Goal: Use online tool/utility: Utilize a website feature to perform a specific function

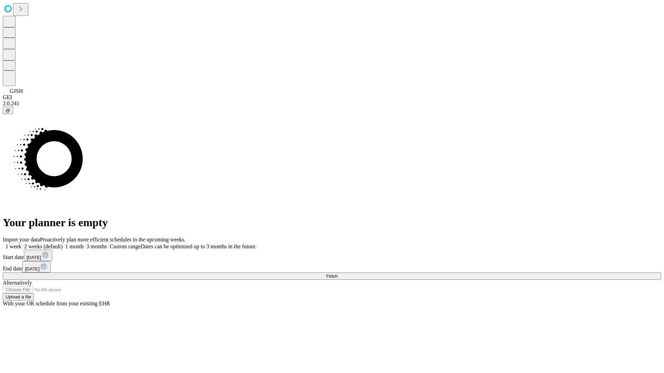
click at [337, 274] on span "Fetch" at bounding box center [331, 276] width 11 height 5
